Goal: Communication & Community: Answer question/provide support

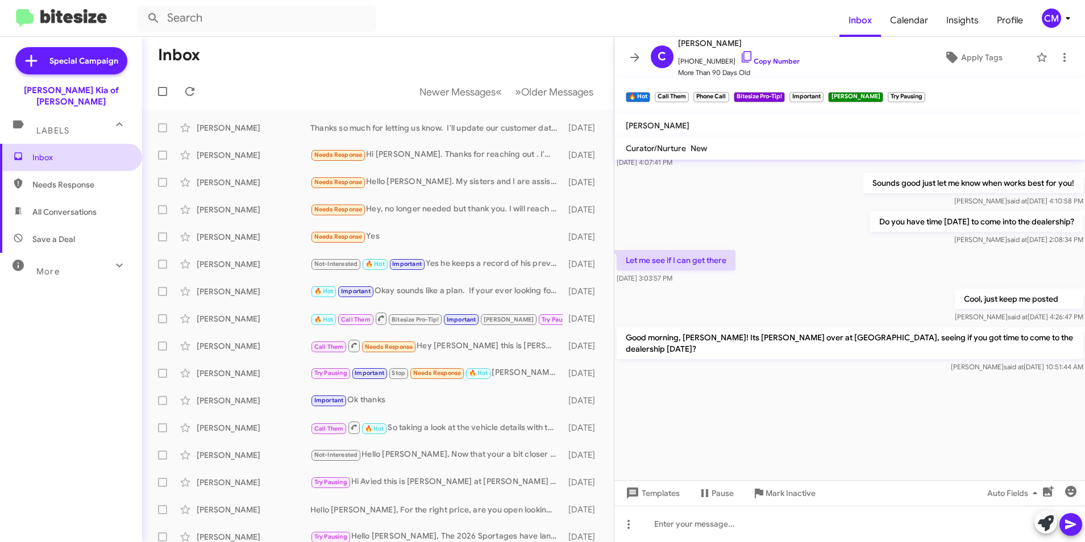
click at [111, 152] on span "Inbox" at bounding box center [71, 157] width 142 height 27
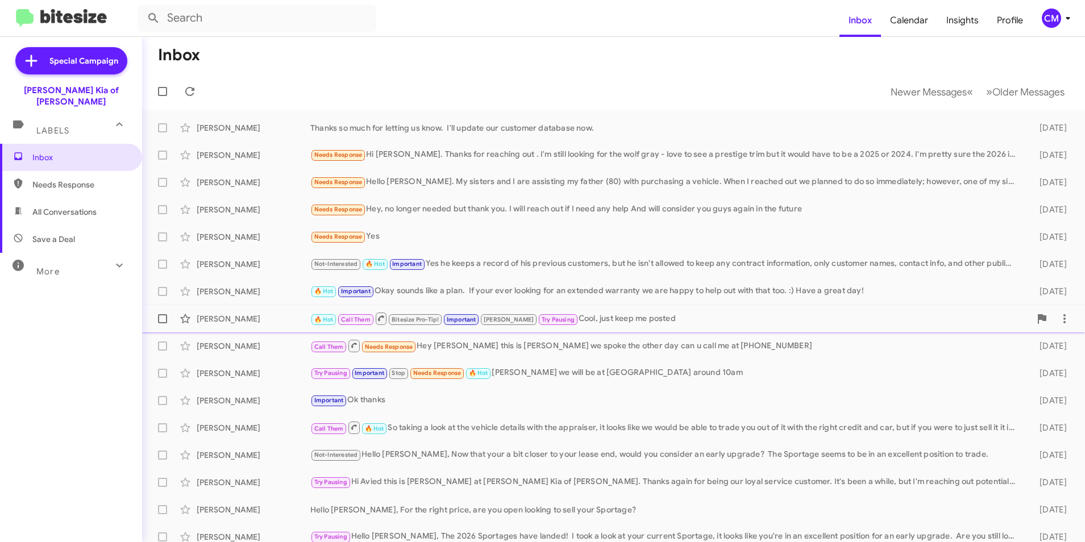
click at [333, 314] on small "🔥 Hot" at bounding box center [324, 319] width 24 height 11
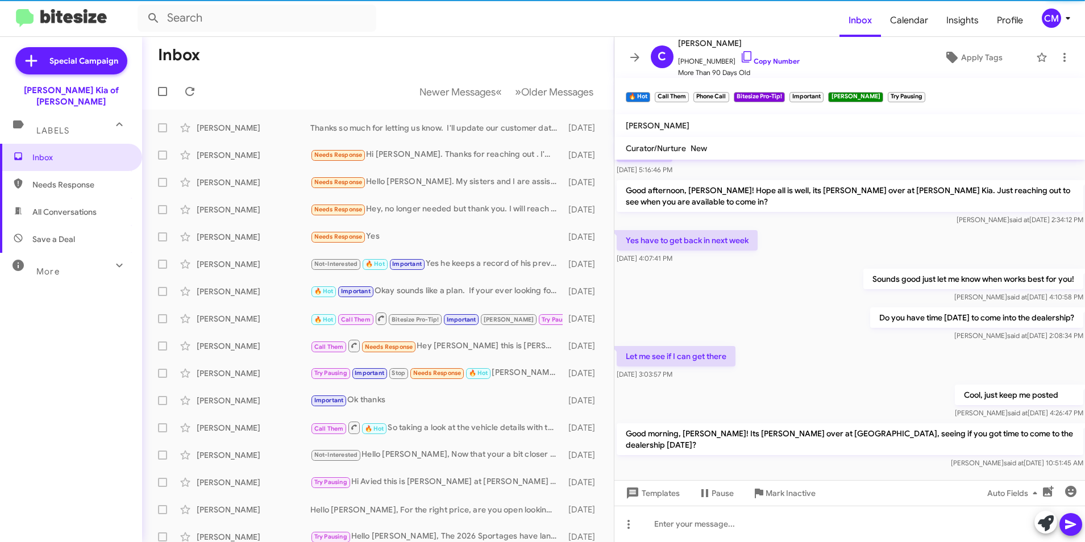
scroll to position [520, 0]
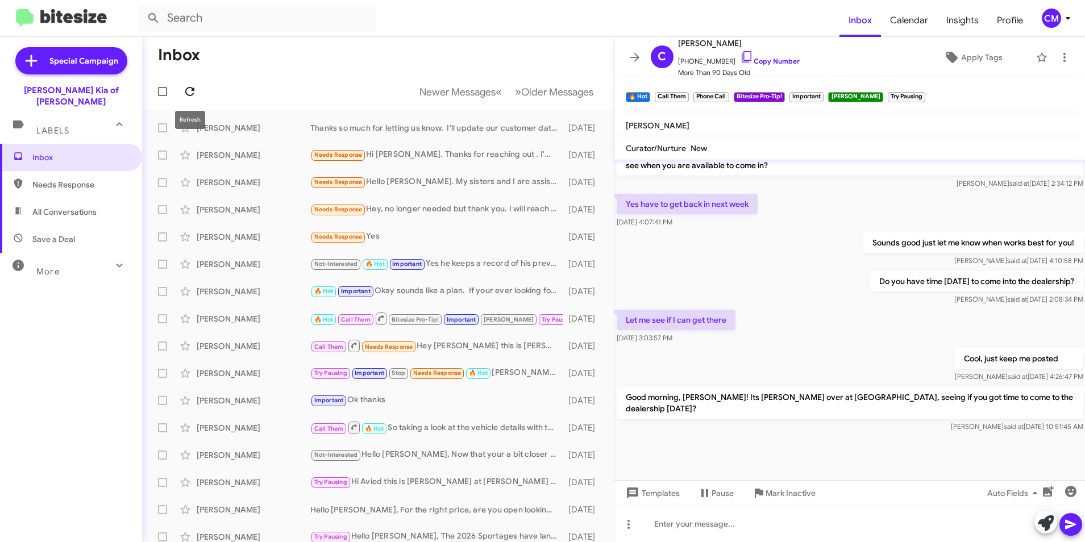
click at [198, 88] on span at bounding box center [190, 92] width 23 height 14
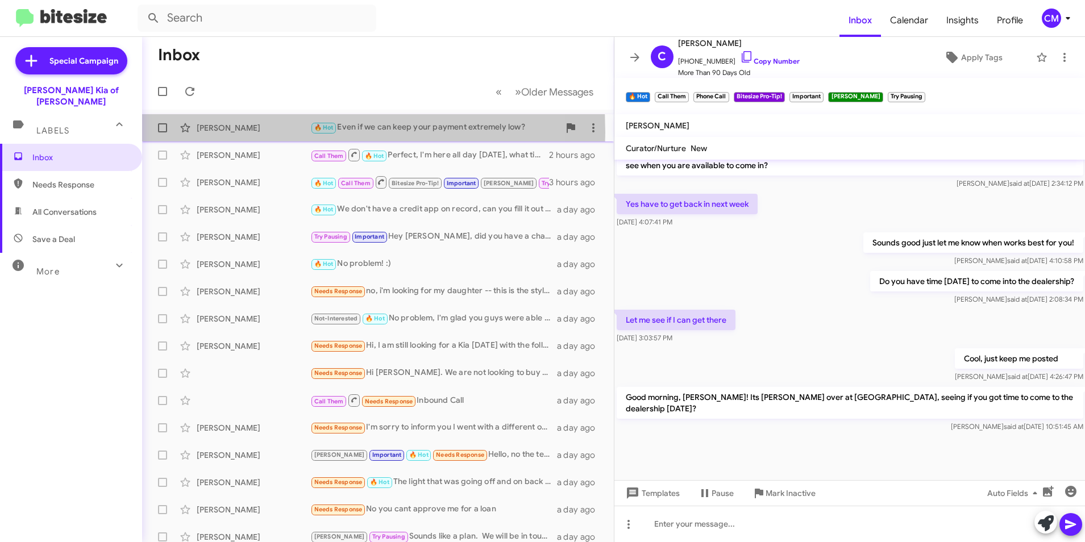
click at [224, 132] on div "[PERSON_NAME]" at bounding box center [254, 127] width 114 height 11
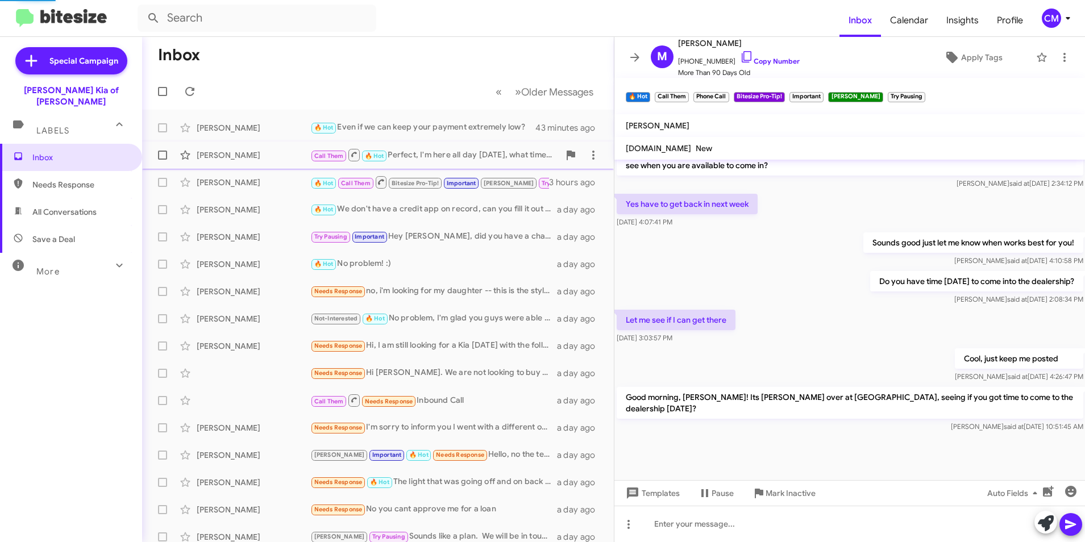
scroll to position [519, 0]
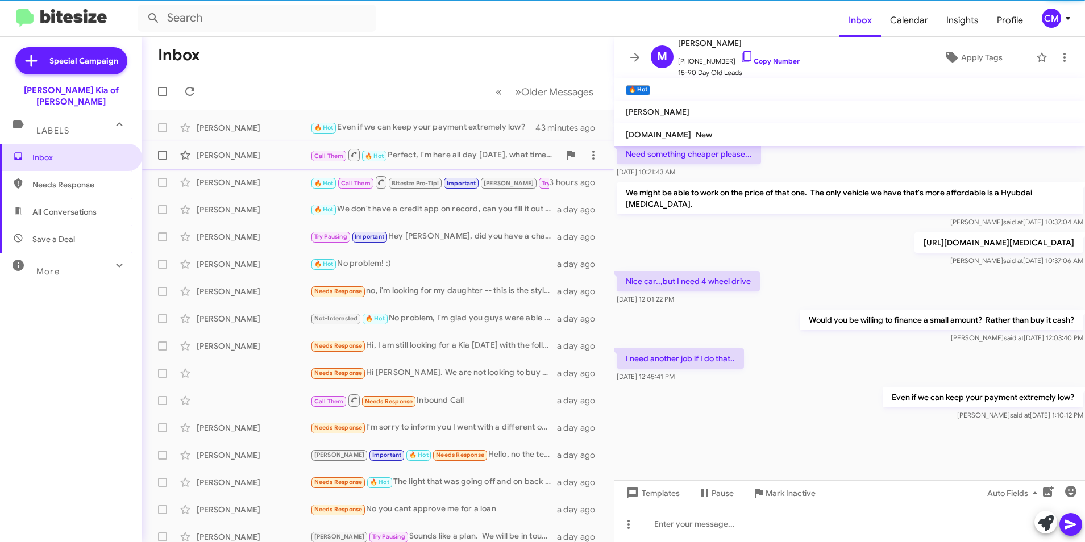
click at [230, 151] on div "[PERSON_NAME]" at bounding box center [254, 155] width 114 height 11
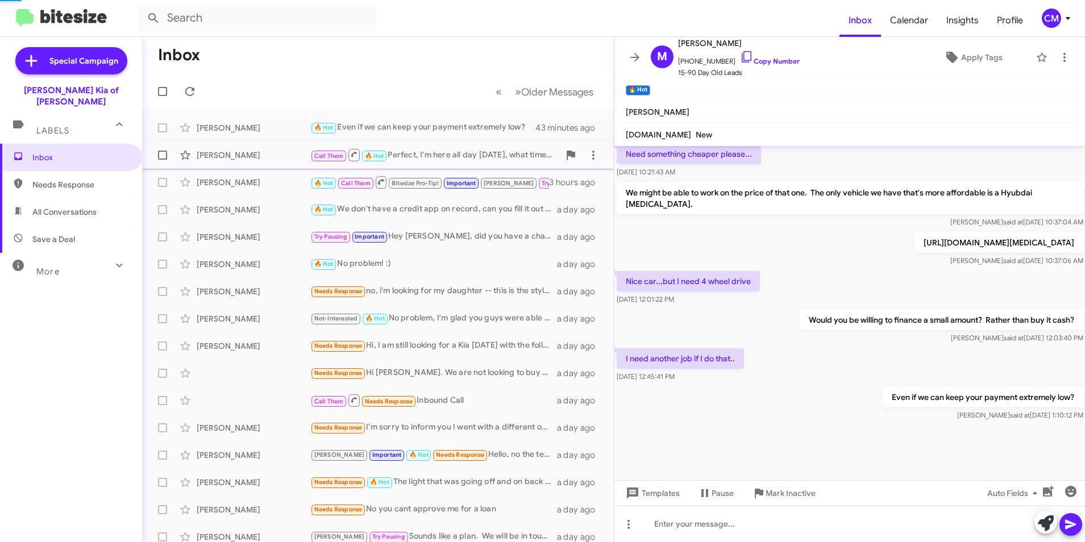
scroll to position [316, 0]
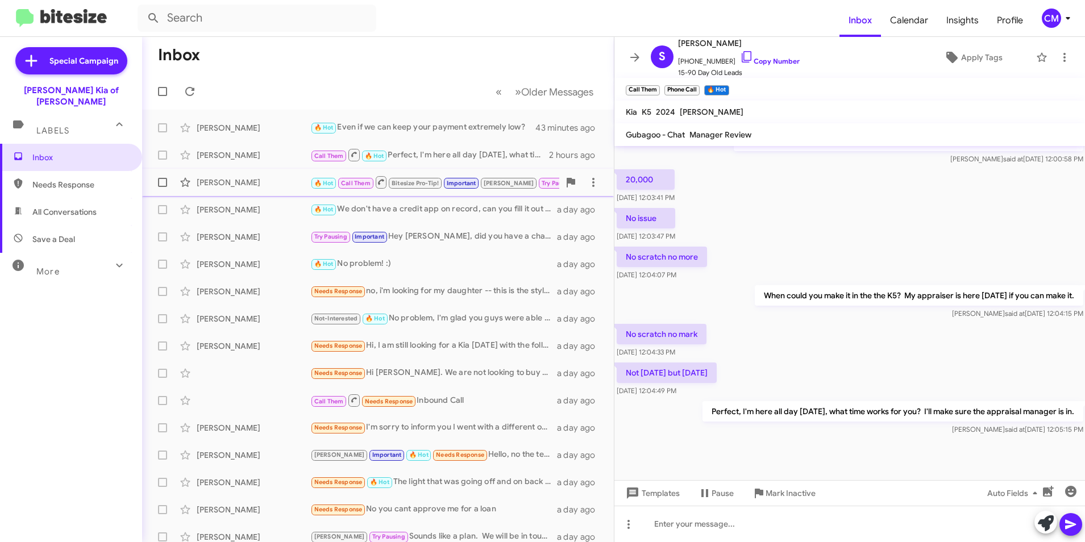
click at [226, 172] on div "[PERSON_NAME] 🔥 Hot Call Them Bitesize Pro-Tip! Important [PERSON_NAME] Try Pau…" at bounding box center [378, 182] width 454 height 23
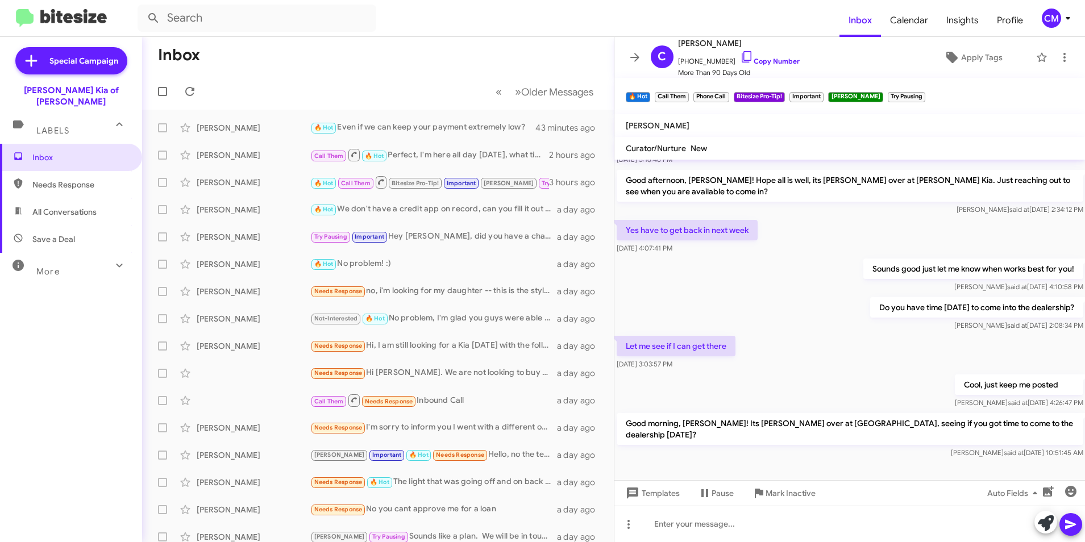
scroll to position [1337, 0]
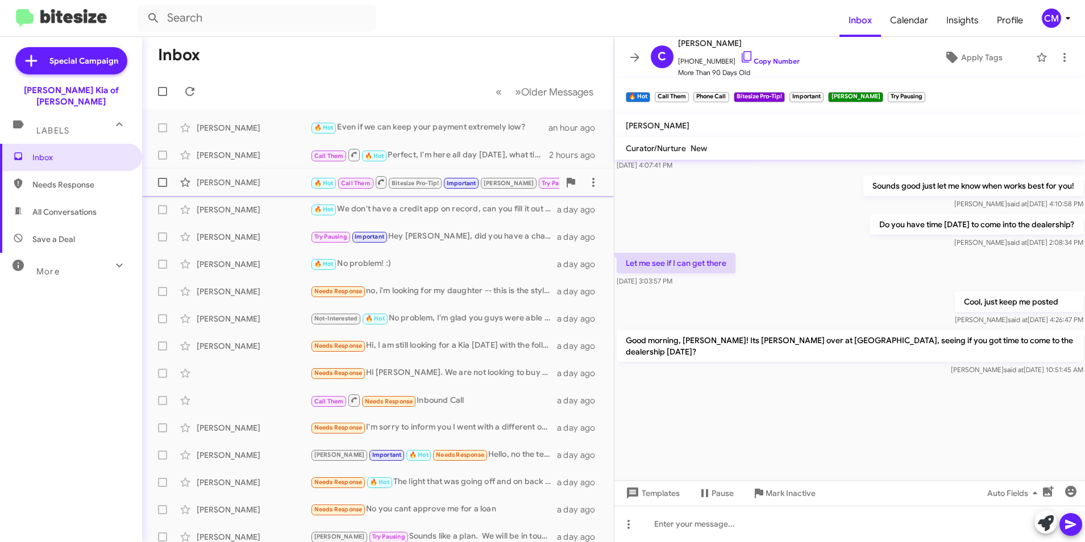
click at [285, 174] on div "[PERSON_NAME] 🔥 Hot Call Them Bitesize Pro-Tip! Important [PERSON_NAME] Try Pau…" at bounding box center [378, 182] width 454 height 23
click at [189, 96] on icon at bounding box center [190, 92] width 14 height 14
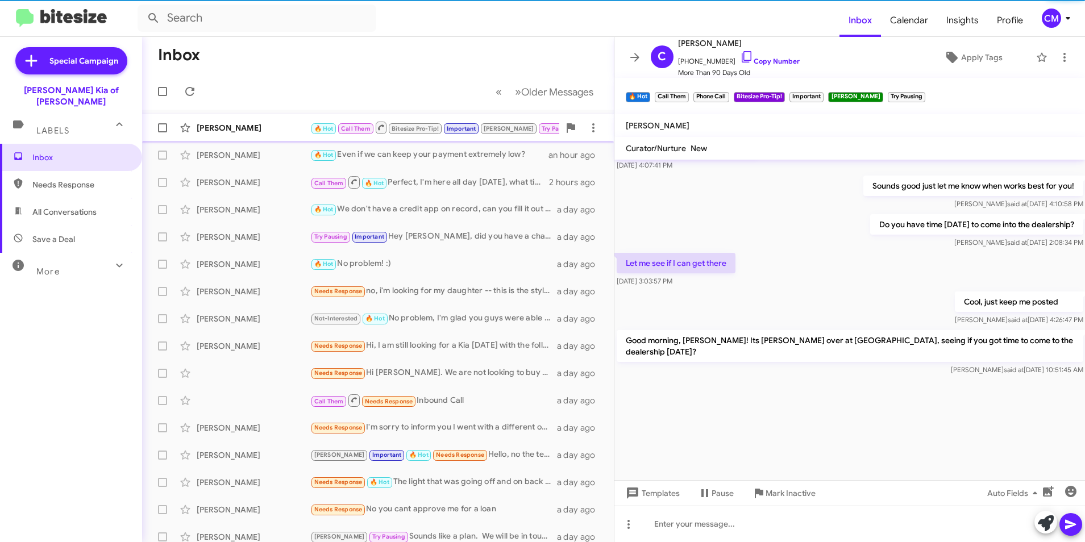
click at [268, 136] on div "[PERSON_NAME] 🔥 Hot Call Them Bitesize Pro-Tip! Important [PERSON_NAME] Try Pau…" at bounding box center [378, 128] width 454 height 23
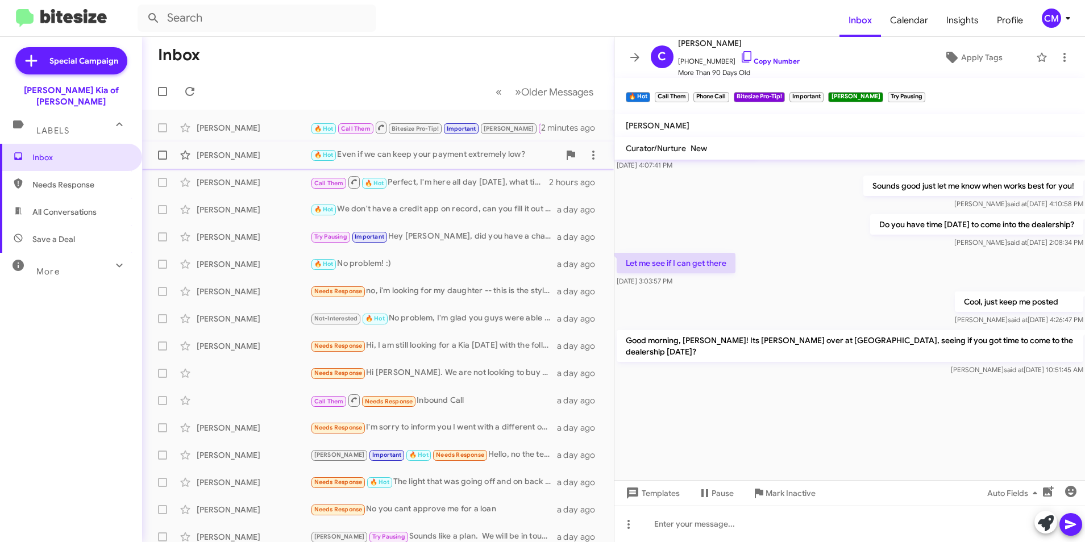
click at [351, 152] on div "🔥 Hot Even if we can keep your payment extremely low?" at bounding box center [434, 154] width 249 height 13
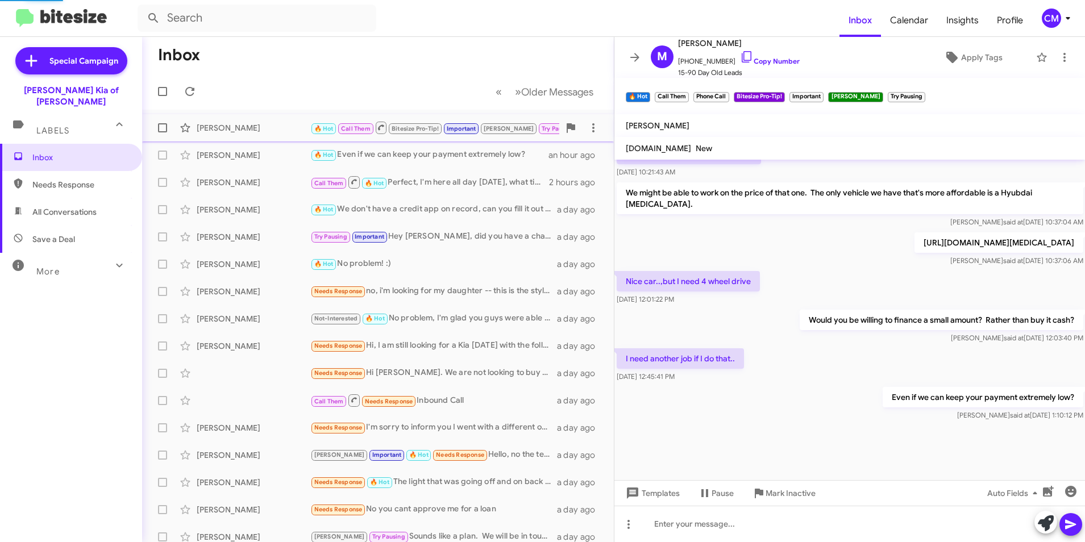
click at [232, 126] on div "[PERSON_NAME]" at bounding box center [254, 127] width 114 height 11
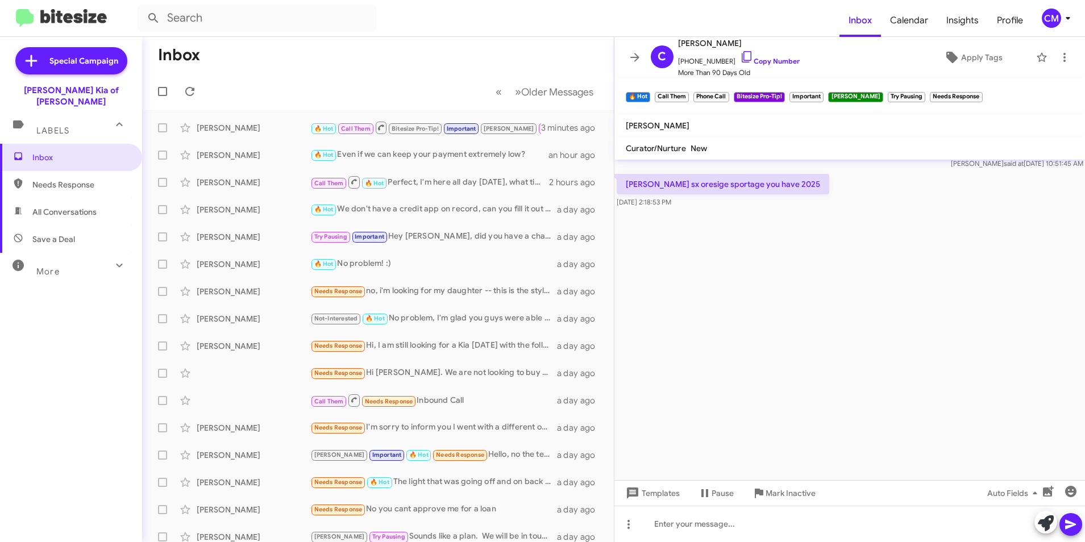
scroll to position [3811, 0]
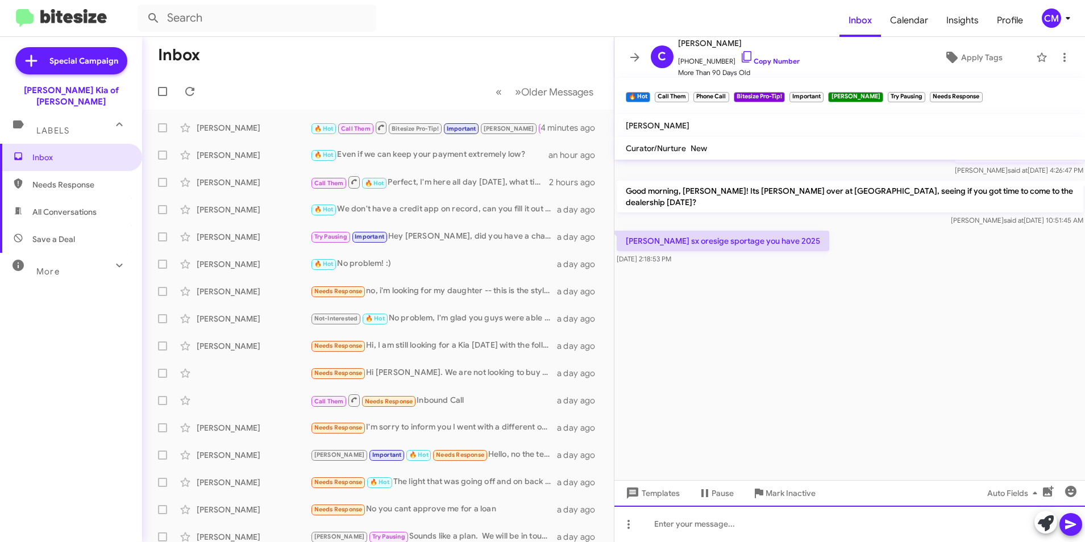
click at [723, 521] on div at bounding box center [850, 524] width 471 height 36
click at [793, 536] on div "We only have the 2026 sportages" at bounding box center [850, 524] width 471 height 36
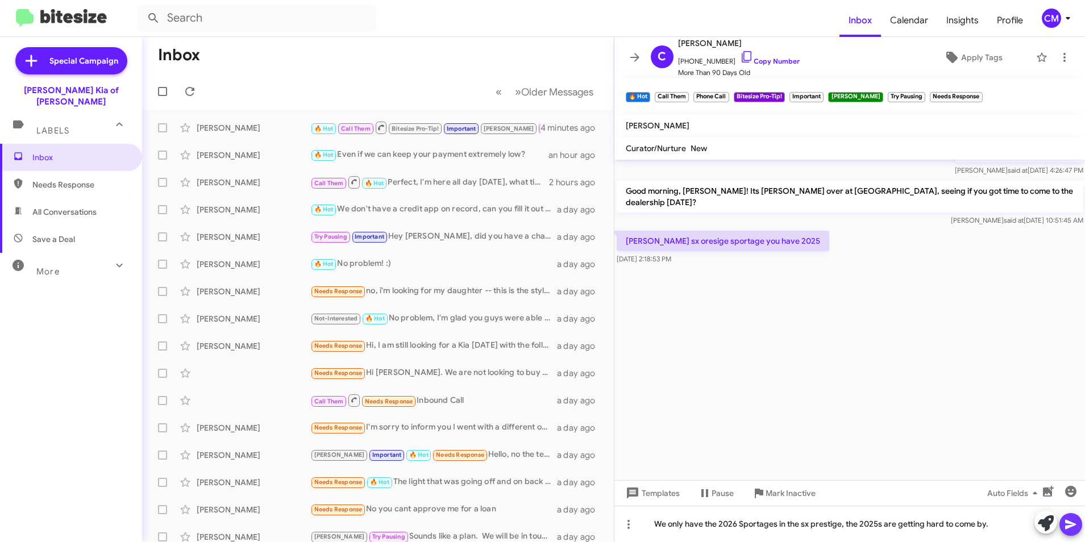
click at [1073, 521] on icon at bounding box center [1071, 525] width 14 height 14
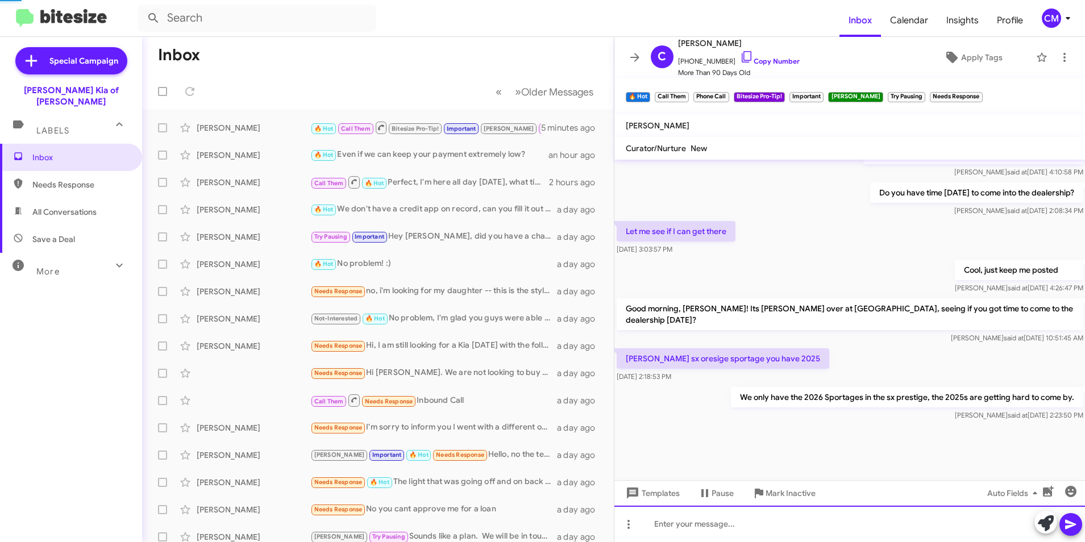
scroll to position [3910, 0]
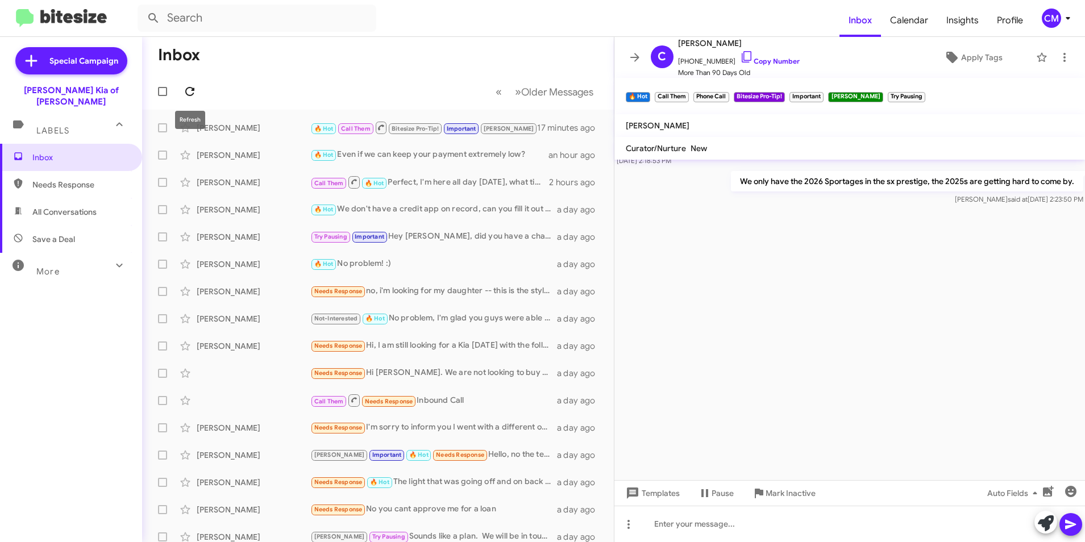
click at [184, 90] on icon at bounding box center [190, 92] width 14 height 14
click at [264, 125] on div "[PERSON_NAME]" at bounding box center [254, 127] width 114 height 11
click at [296, 151] on div "[PERSON_NAME]" at bounding box center [254, 155] width 114 height 11
click at [293, 136] on div "[PERSON_NAME] 🔥 Hot Call Them Bitesize Pro-Tip! Important [PERSON_NAME] Try Pau…" at bounding box center [378, 128] width 454 height 23
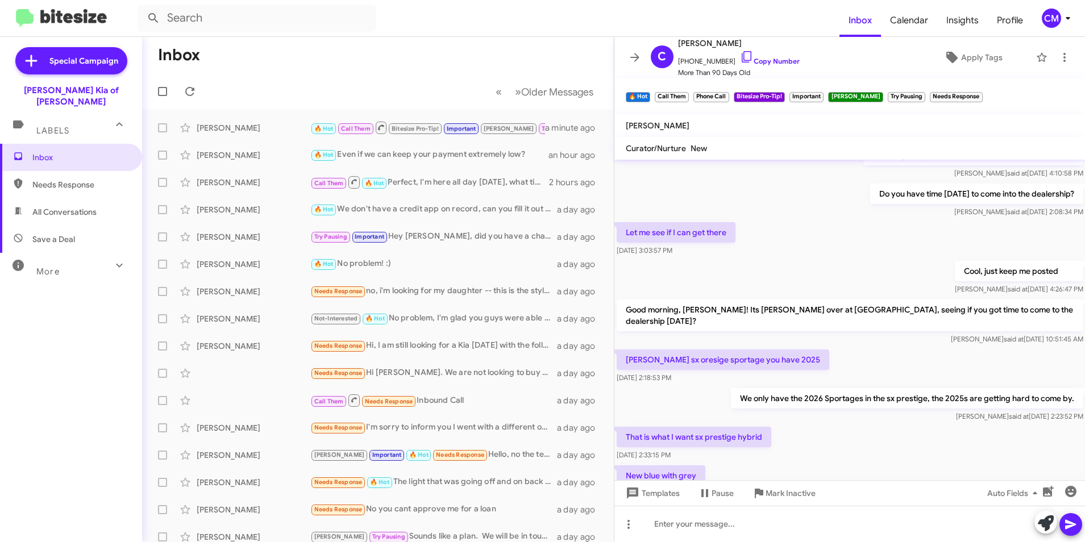
scroll to position [508, 0]
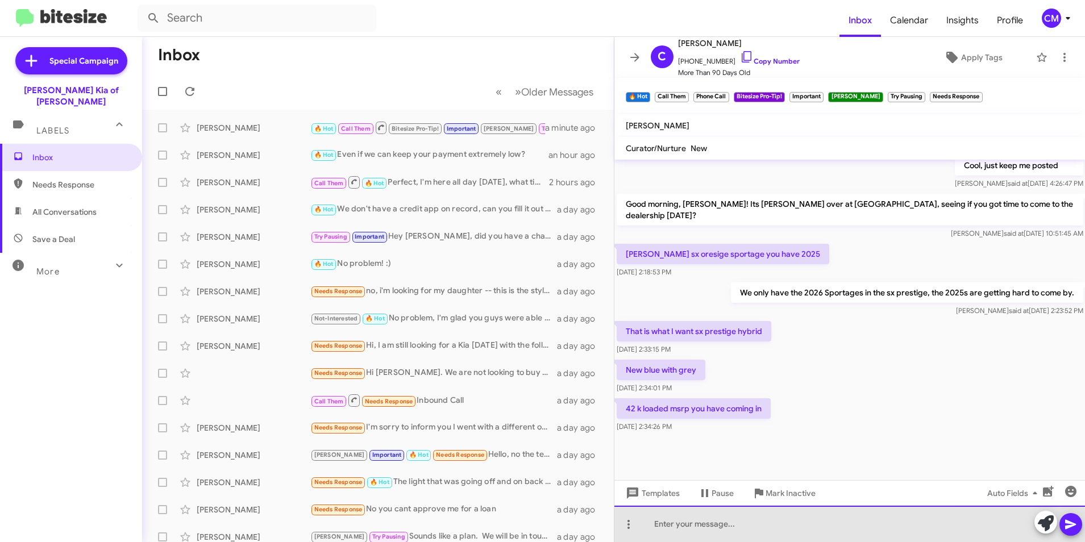
click at [731, 530] on div at bounding box center [850, 524] width 471 height 36
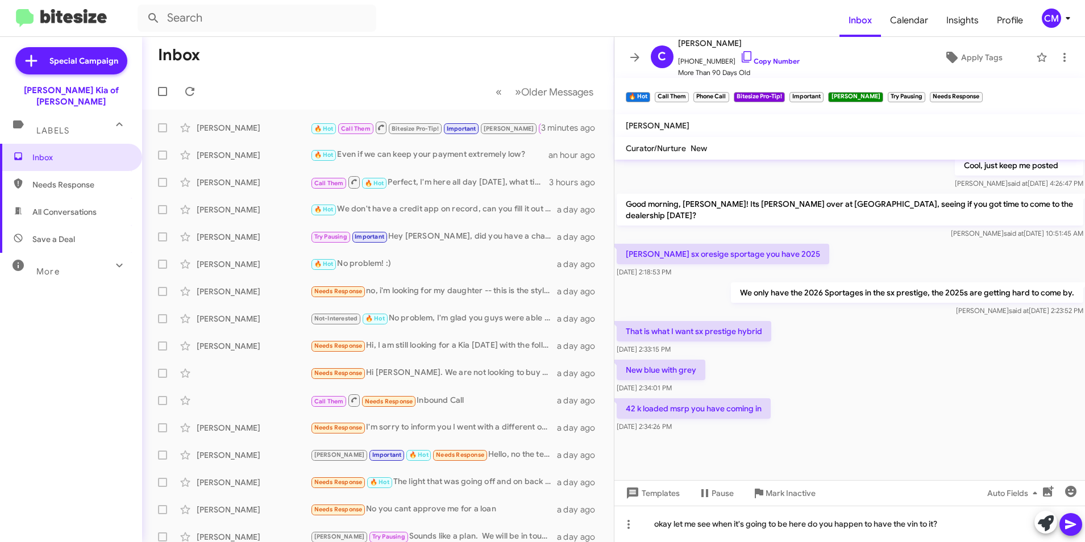
click at [1075, 524] on icon at bounding box center [1071, 525] width 11 height 10
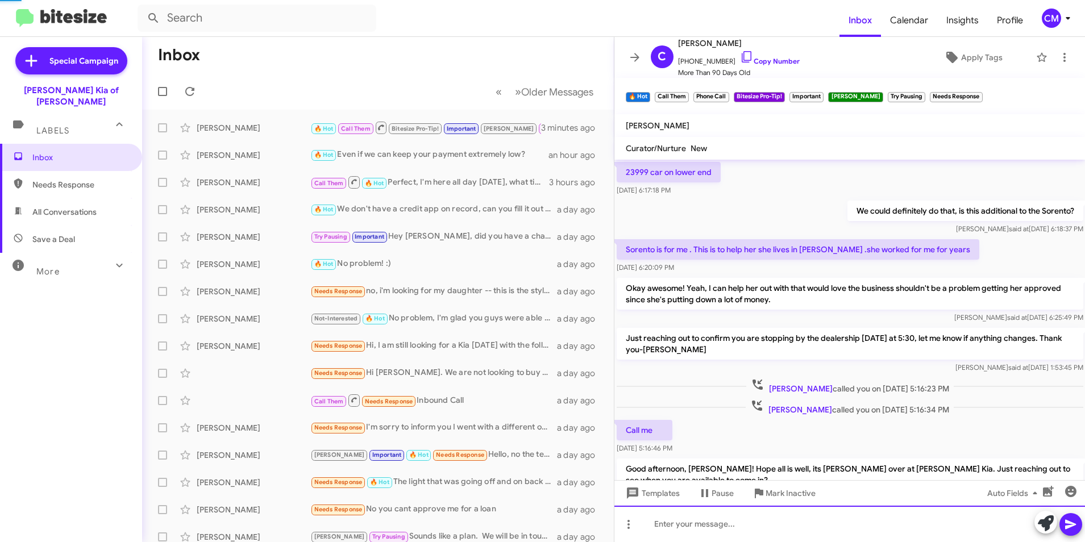
scroll to position [57, 0]
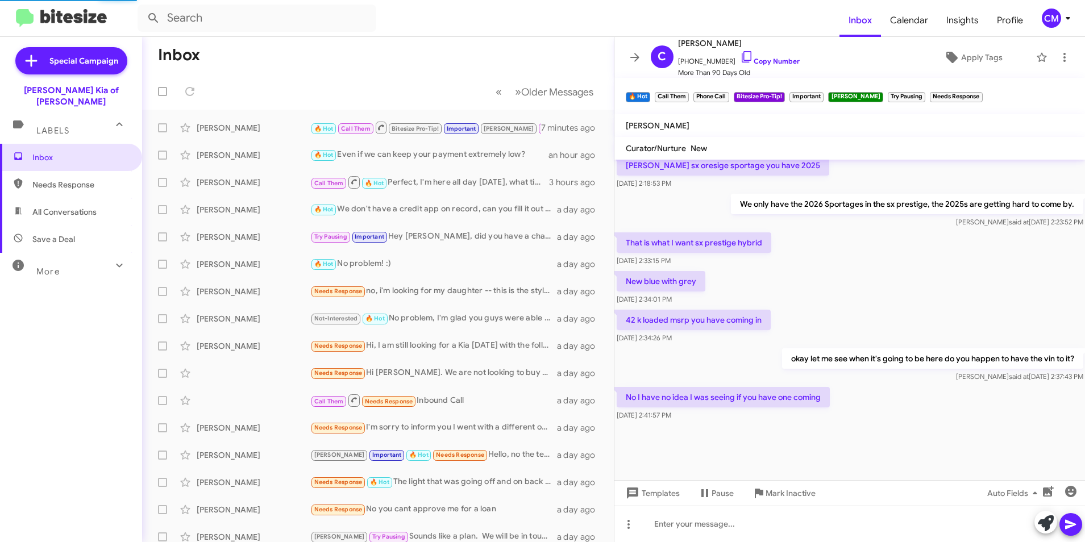
scroll to position [508, 0]
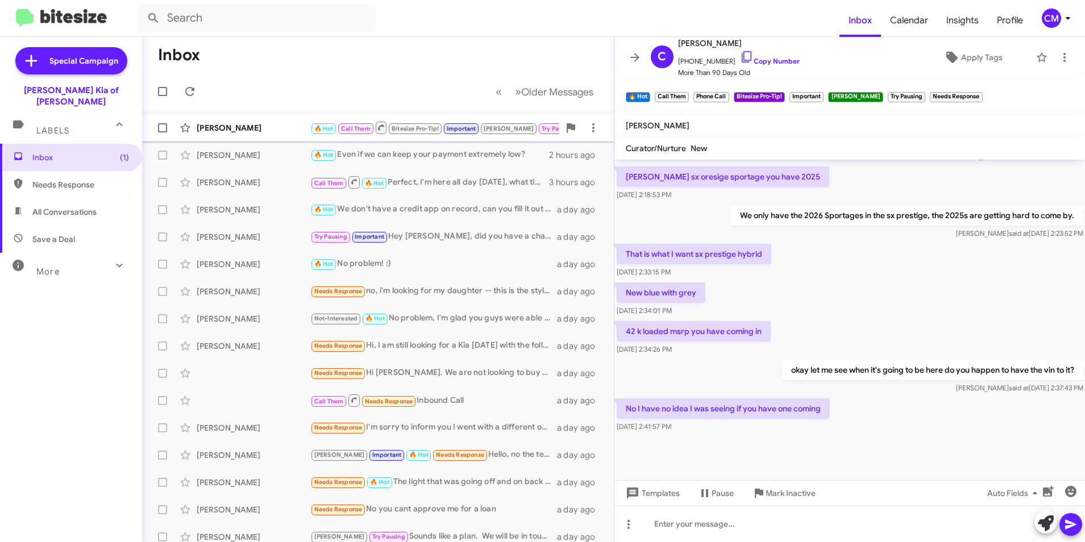
click at [255, 126] on div "[PERSON_NAME]" at bounding box center [254, 127] width 114 height 11
click at [225, 127] on div "[PERSON_NAME]" at bounding box center [254, 127] width 114 height 11
